Goal: Information Seeking & Learning: Check status

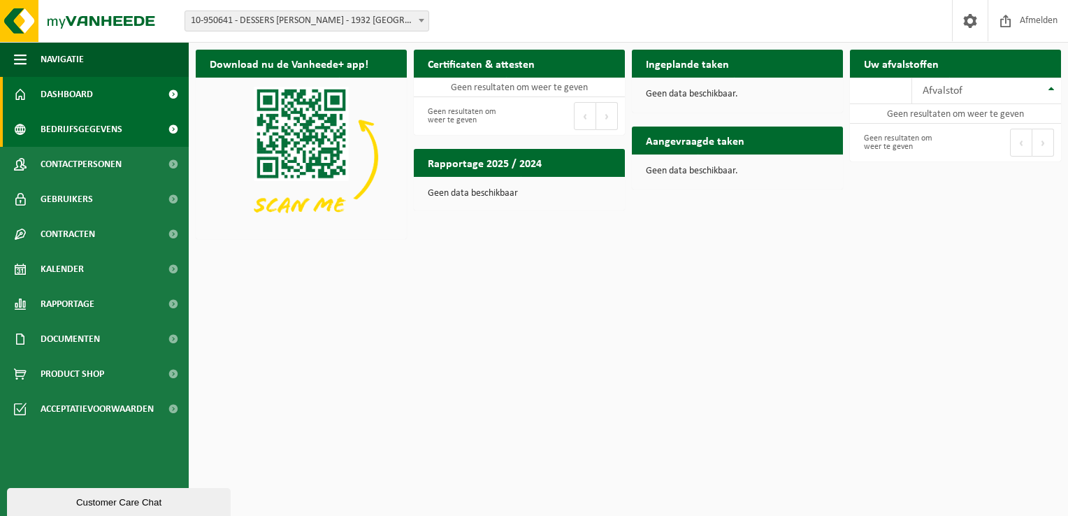
click at [105, 132] on span "Bedrijfsgegevens" at bounding box center [82, 129] width 82 height 35
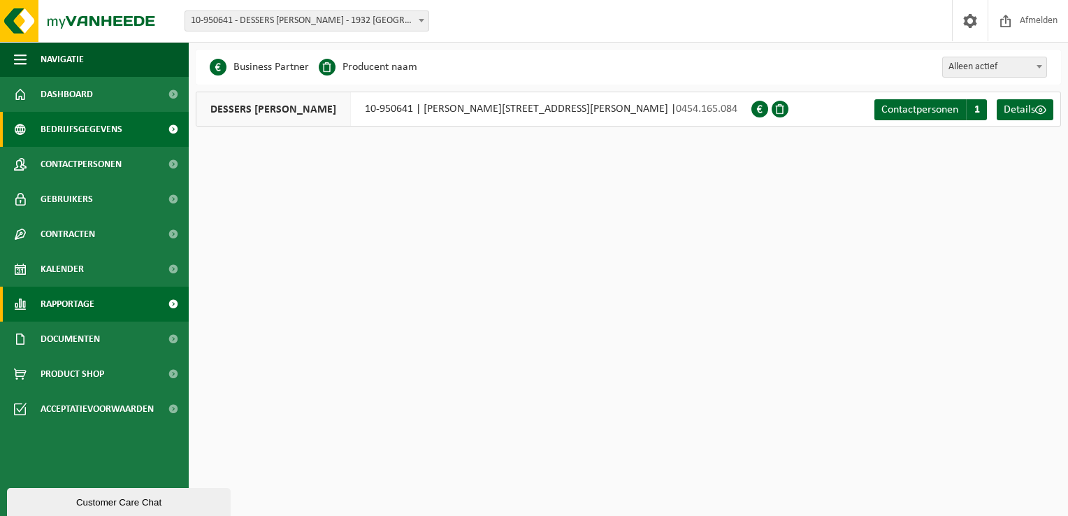
click at [87, 306] on span "Rapportage" at bounding box center [68, 303] width 54 height 35
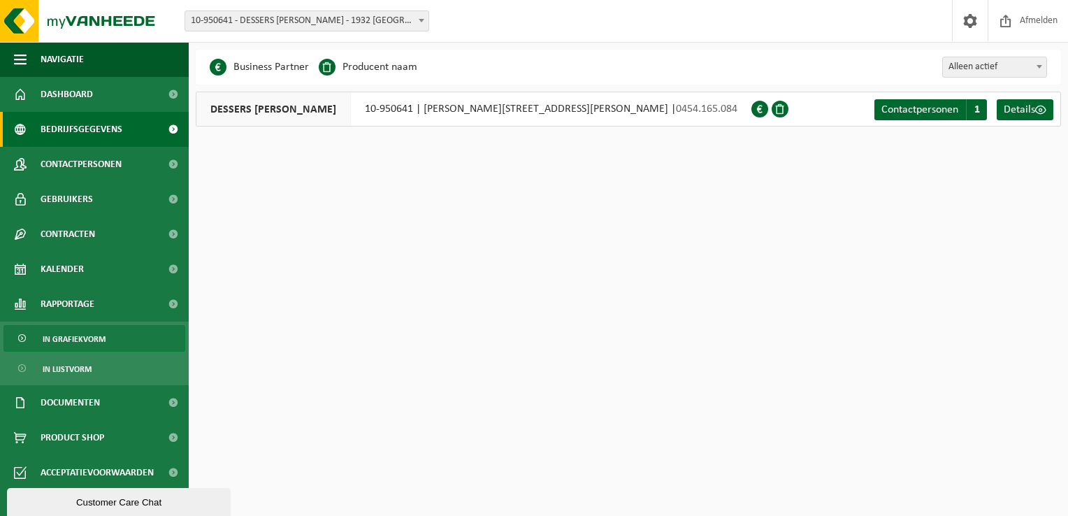
click at [79, 341] on span "In grafiekvorm" at bounding box center [74, 339] width 63 height 27
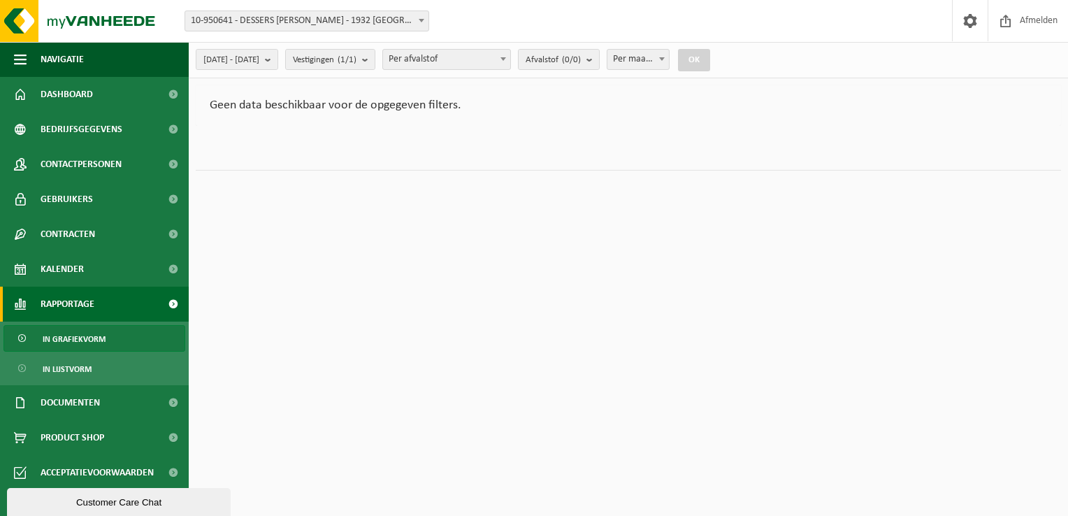
click at [74, 371] on span "In lijstvorm" at bounding box center [67, 369] width 49 height 27
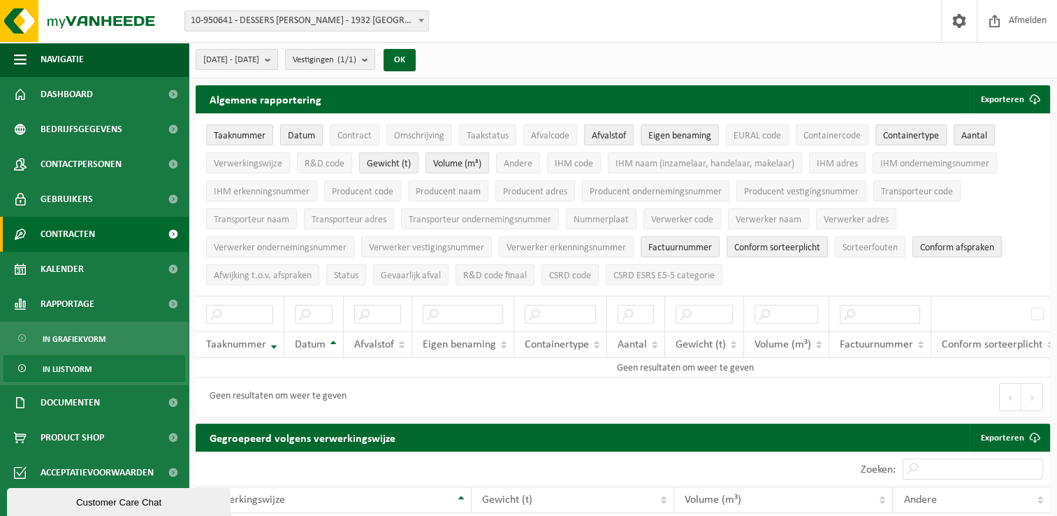
click at [105, 231] on link "Contracten" at bounding box center [94, 234] width 189 height 35
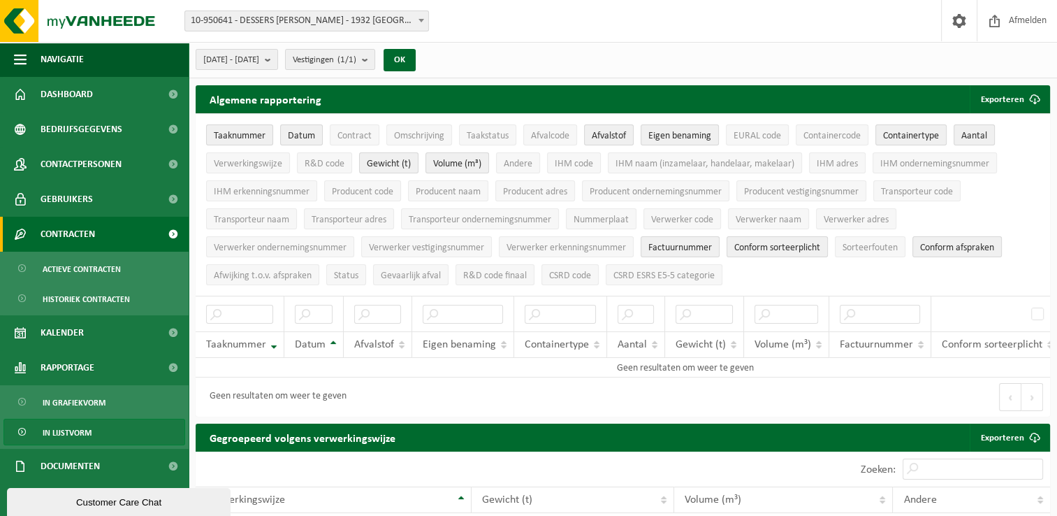
click at [85, 231] on span "Contracten" at bounding box center [68, 234] width 55 height 35
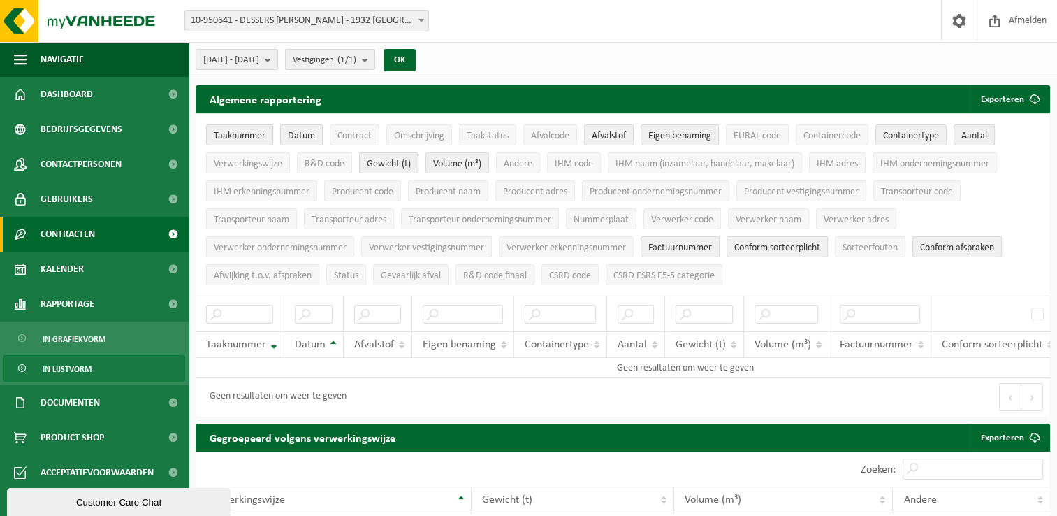
click at [79, 242] on span "Contracten" at bounding box center [68, 234] width 55 height 35
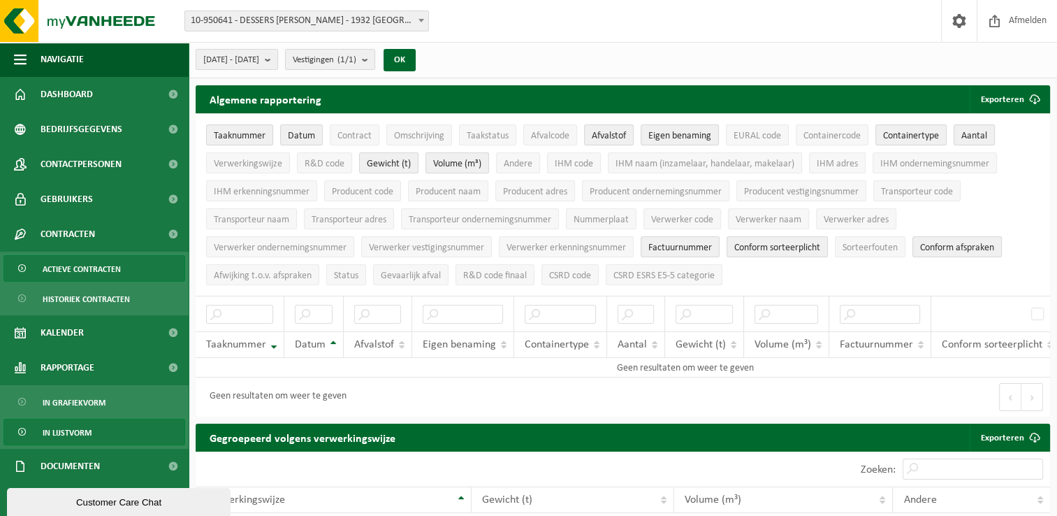
click at [85, 276] on span "Actieve contracten" at bounding box center [82, 269] width 78 height 27
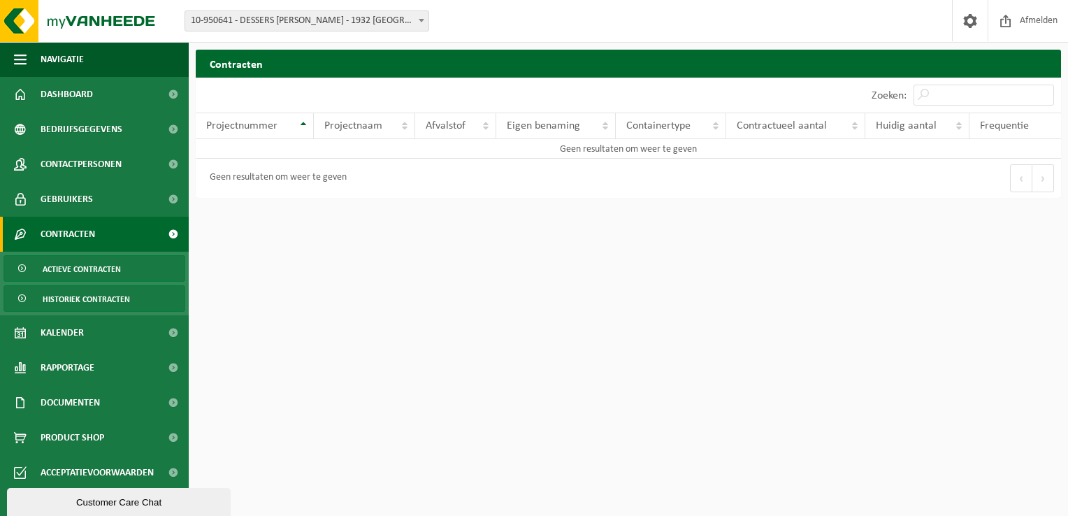
click at [85, 300] on span "Historiek contracten" at bounding box center [86, 299] width 87 height 27
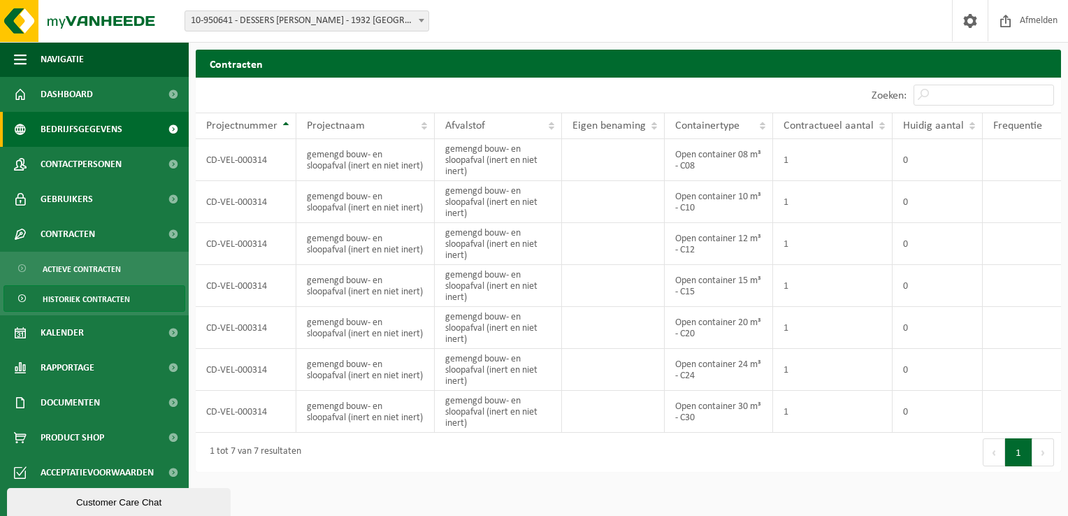
click at [85, 129] on span "Bedrijfsgegevens" at bounding box center [82, 129] width 82 height 35
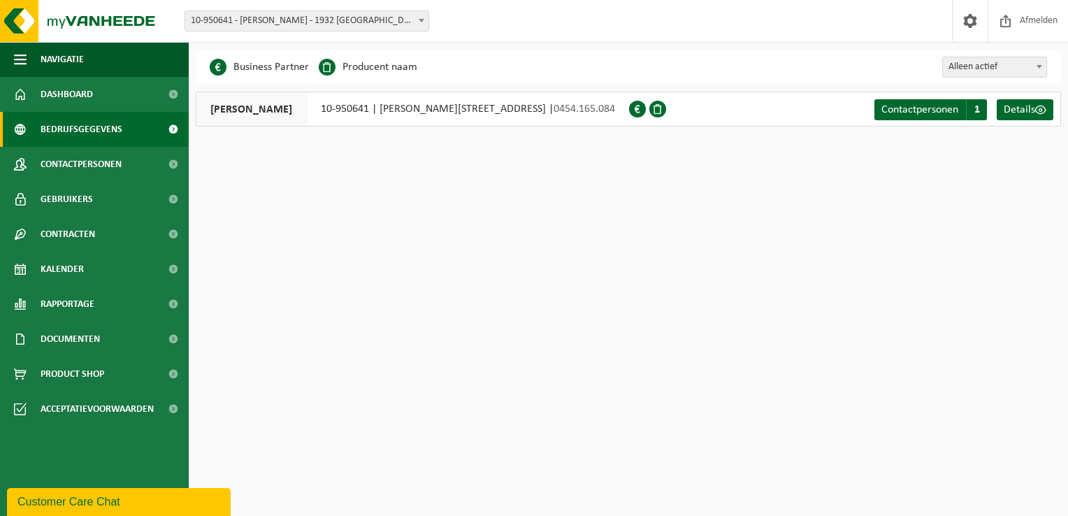
click at [646, 108] on span at bounding box center [637, 109] width 17 height 17
click at [1043, 112] on span at bounding box center [1040, 109] width 11 height 11
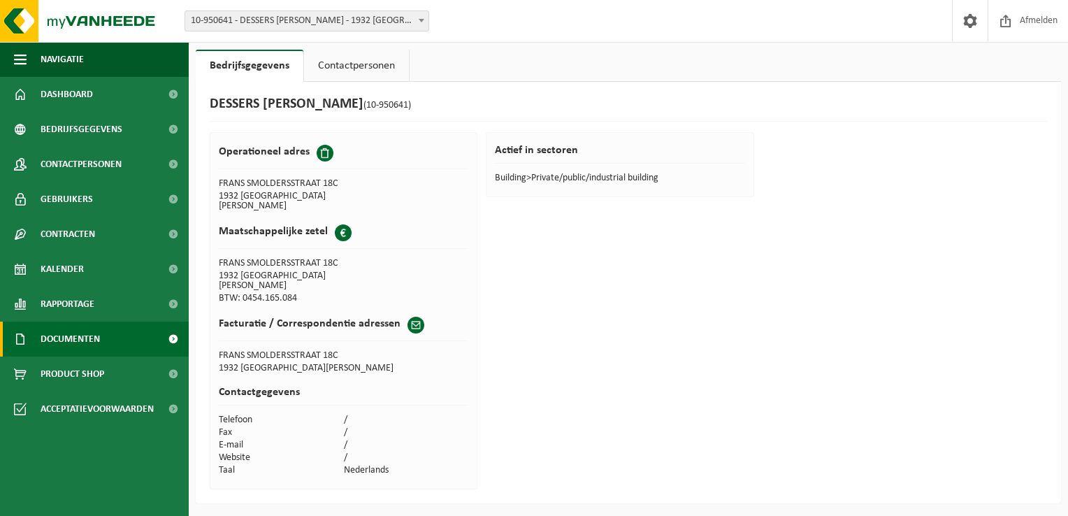
click at [87, 342] on span "Documenten" at bounding box center [70, 338] width 59 height 35
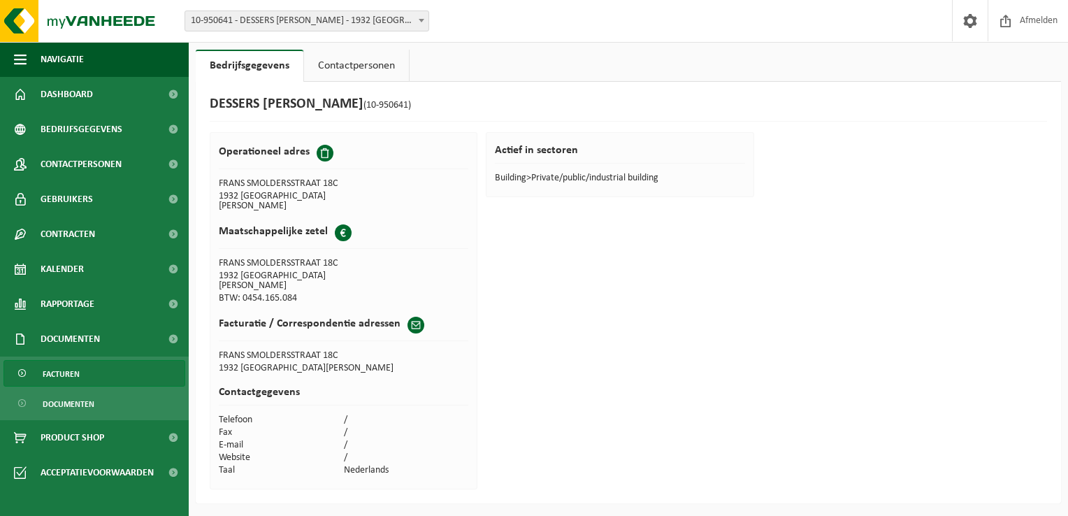
click at [92, 372] on link "Facturen" at bounding box center [94, 373] width 182 height 27
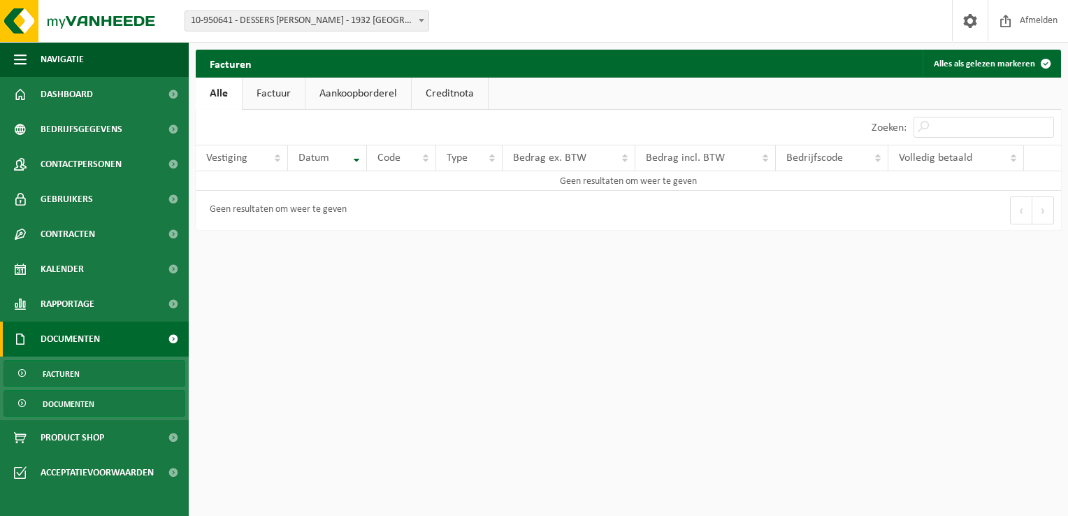
click at [94, 405] on link "Documenten" at bounding box center [94, 403] width 182 height 27
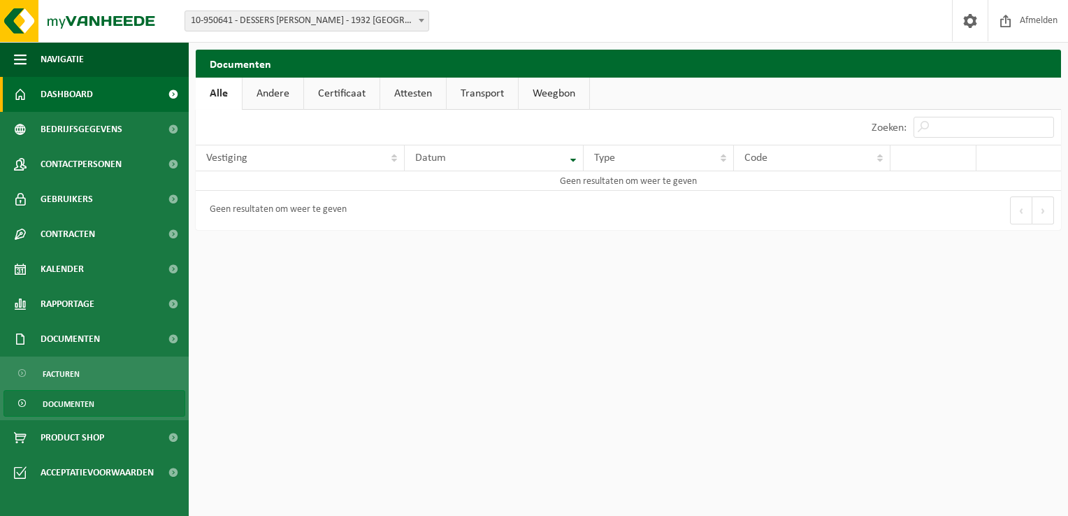
click at [63, 96] on span "Dashboard" at bounding box center [67, 94] width 52 height 35
